Goal: Go to known website: Access a specific website the user already knows

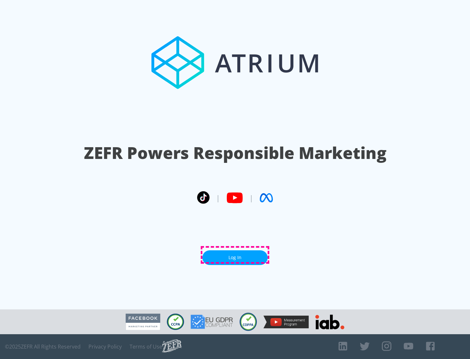
click at [235, 255] on link "Log In" at bounding box center [234, 257] width 65 height 15
